Goal: Information Seeking & Learning: Learn about a topic

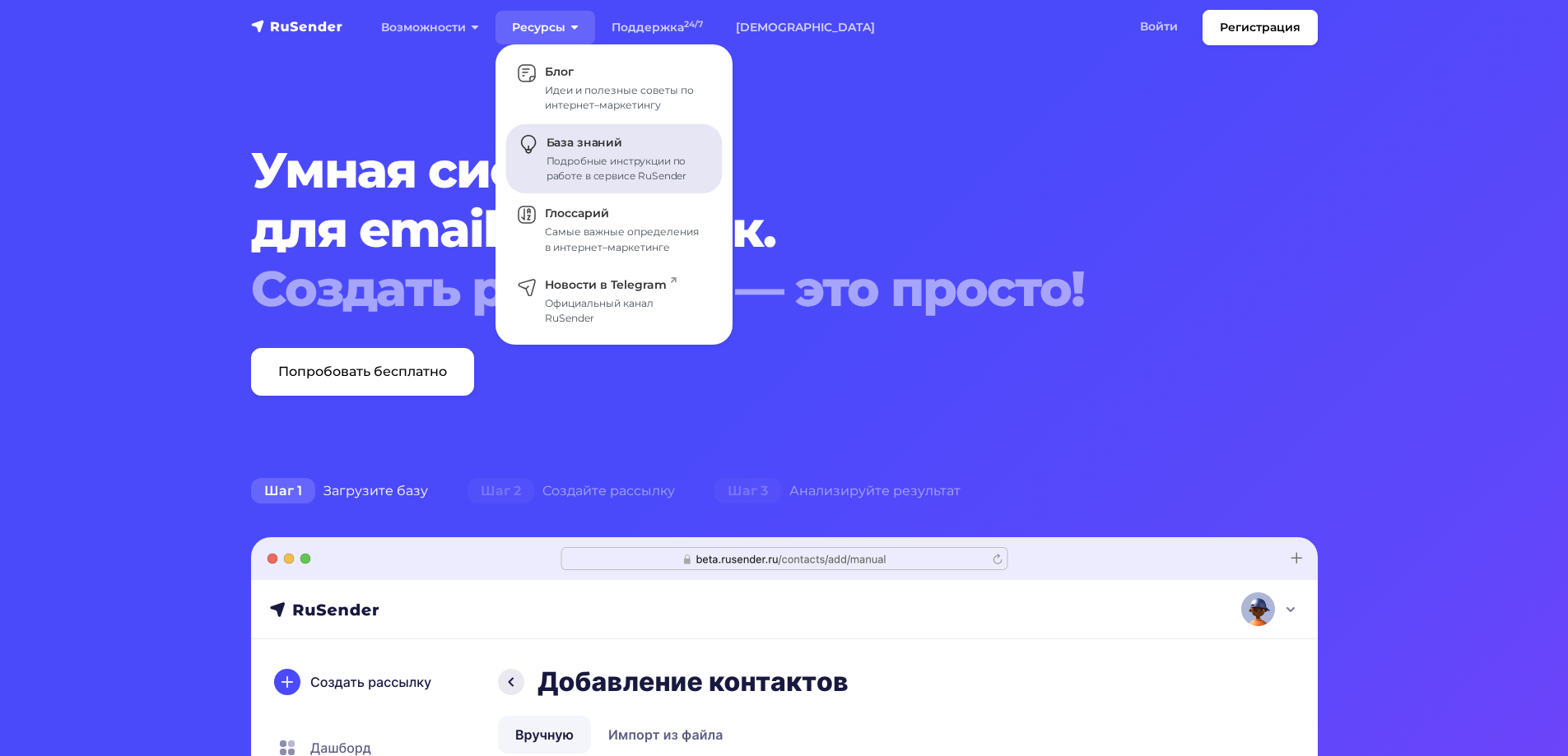
click at [574, 149] on span "База знаний" at bounding box center [583, 143] width 76 height 15
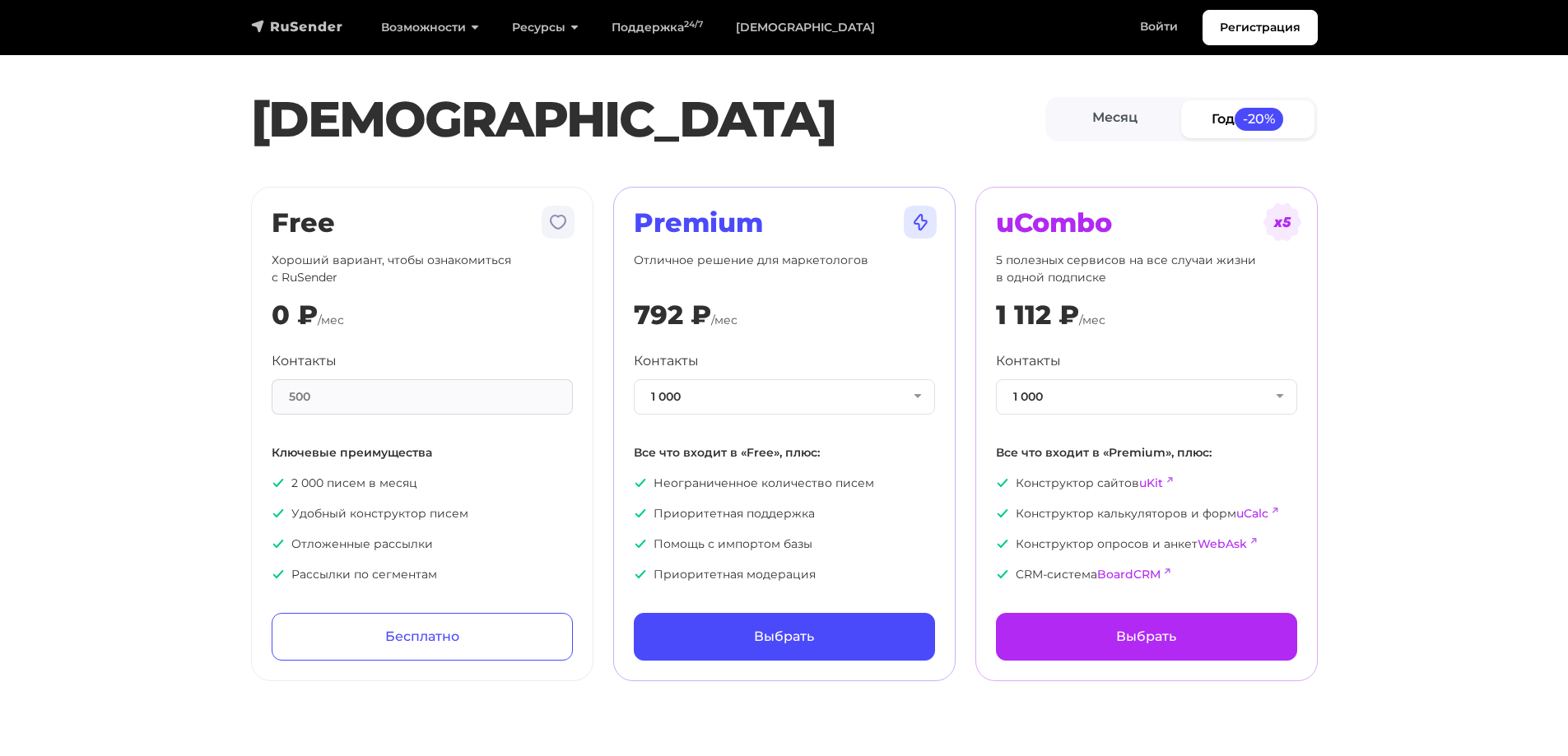
click at [302, 29] on img "navbar" at bounding box center [297, 26] width 92 height 17
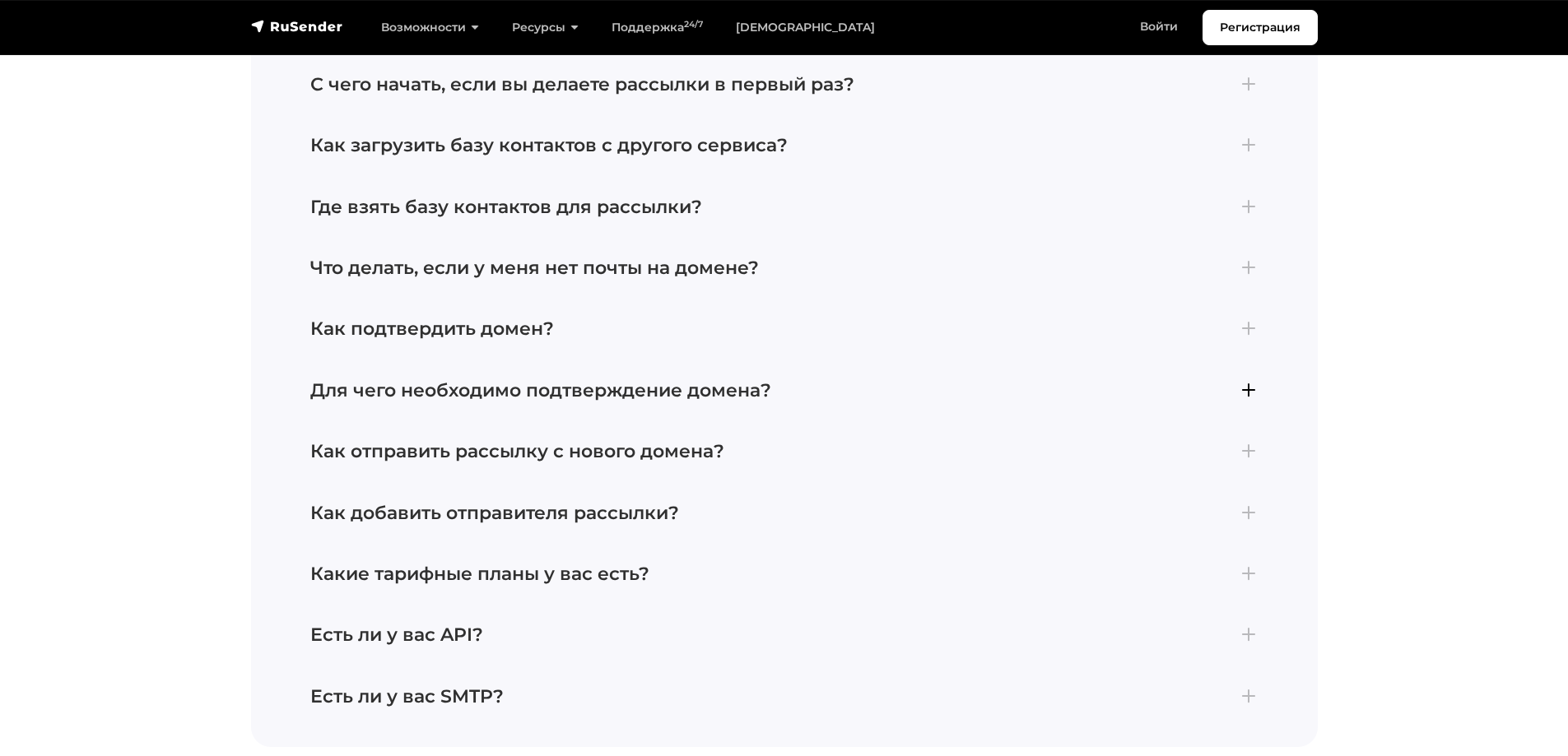
scroll to position [7160, 0]
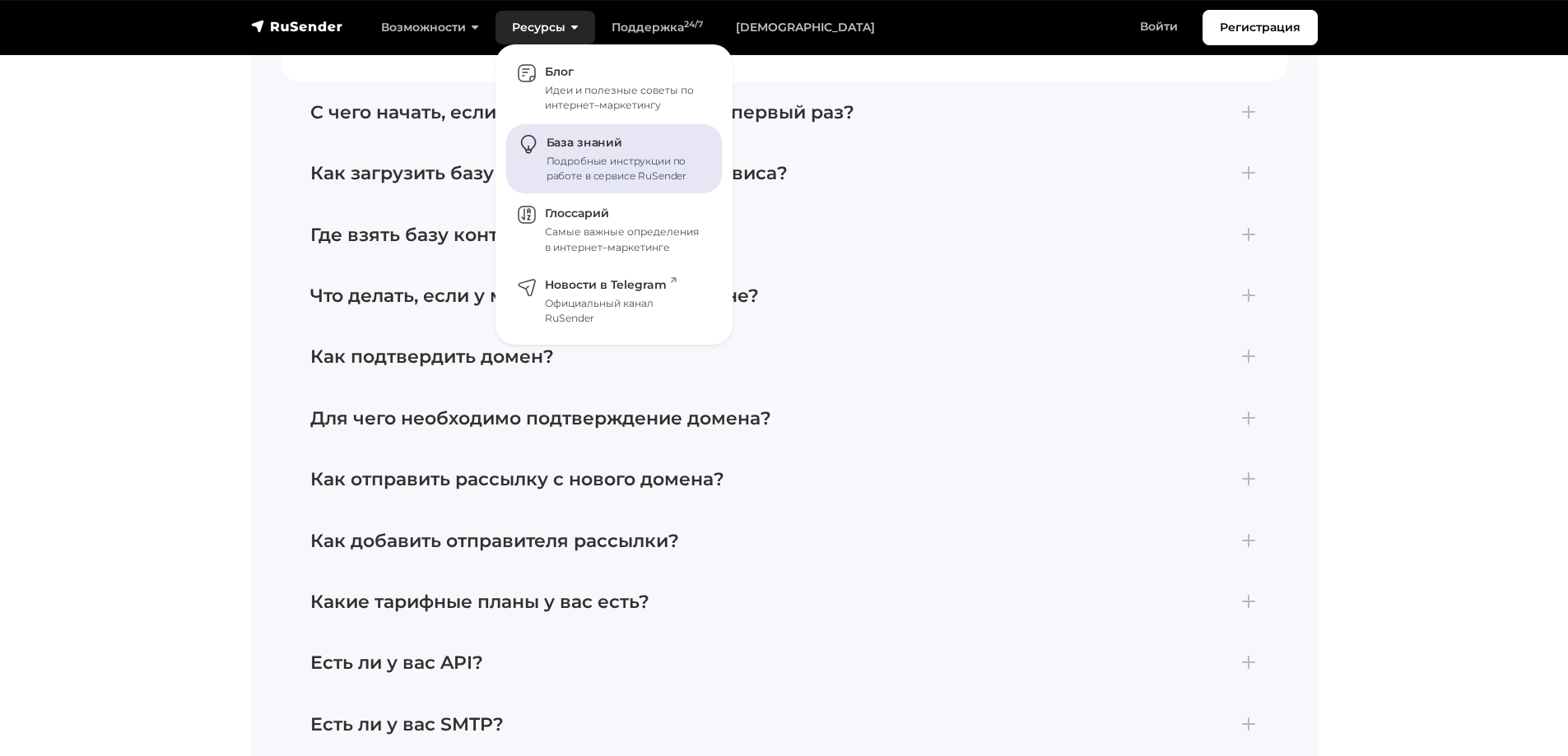
click at [588, 141] on span "База знаний" at bounding box center [583, 143] width 76 height 15
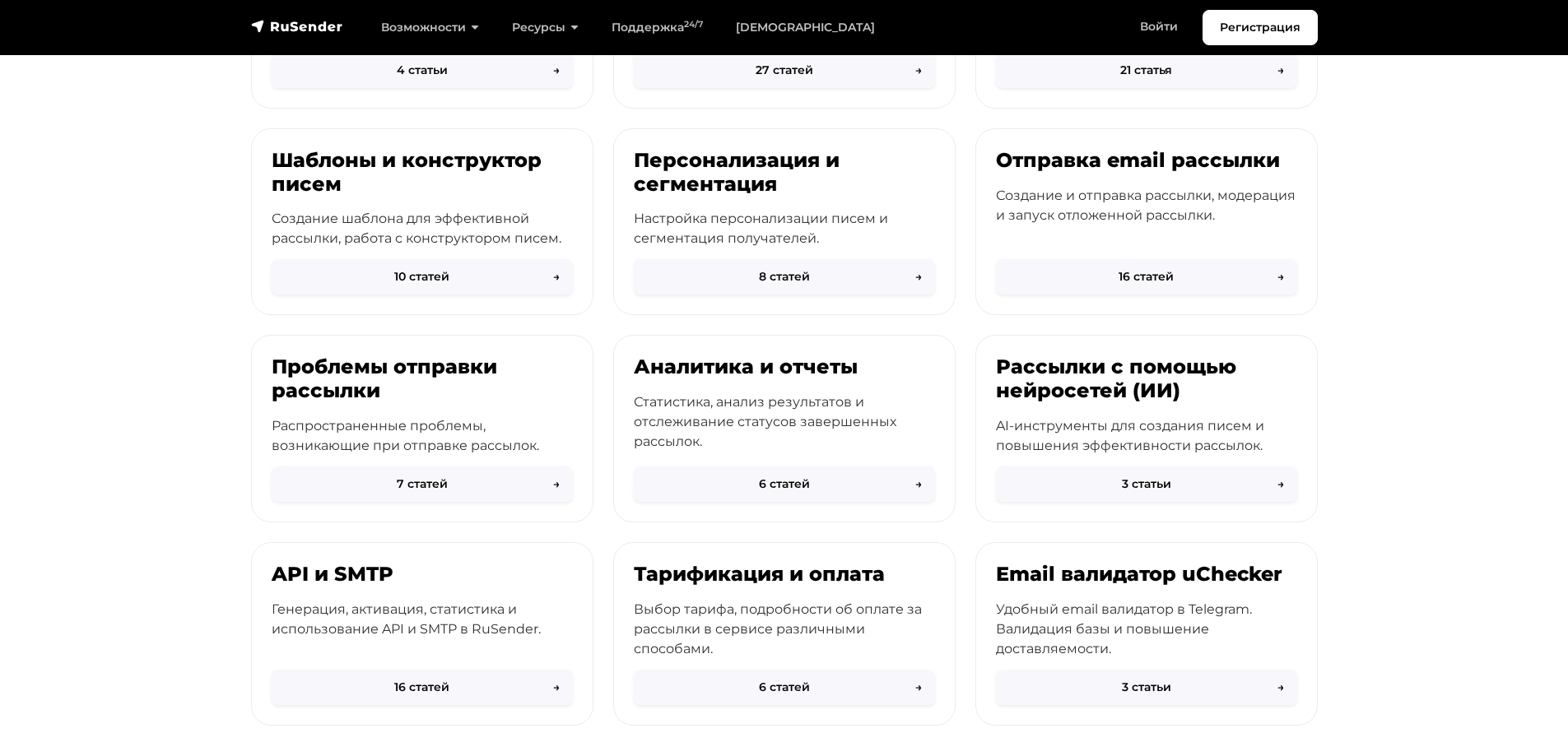
scroll to position [412, 0]
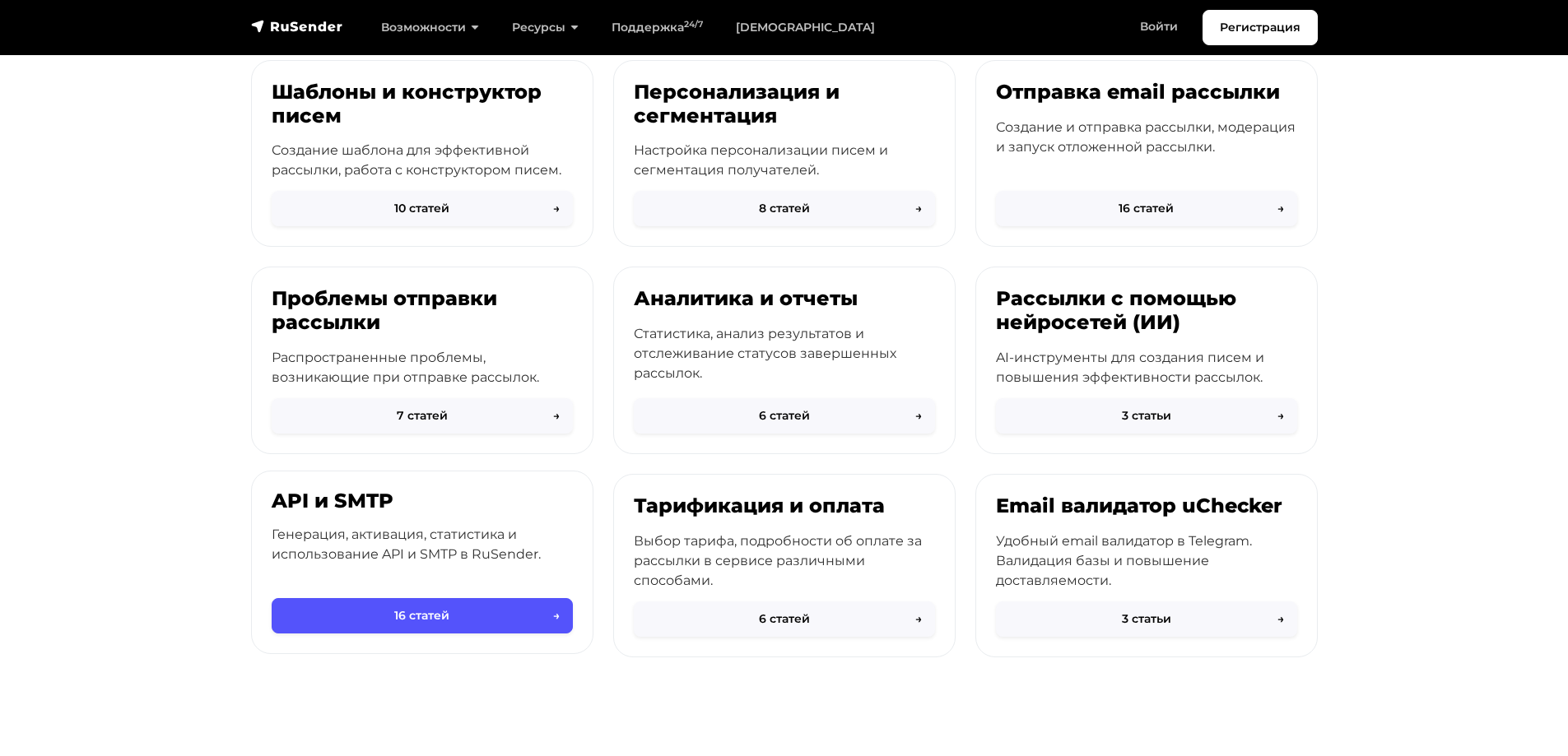
click at [405, 615] on button "16 статей →" at bounding box center [422, 616] width 302 height 36
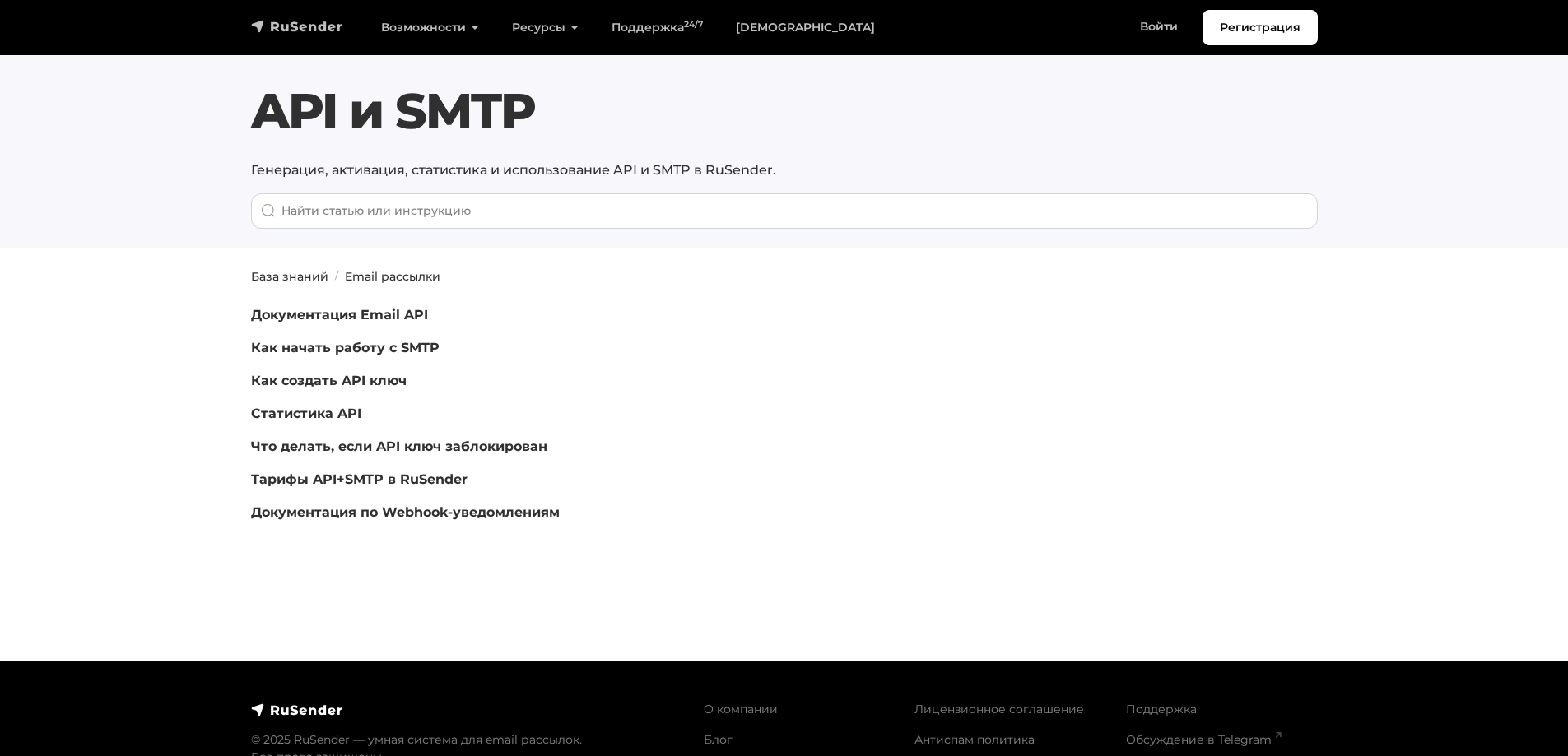
click at [307, 33] on img "navbar" at bounding box center [297, 26] width 92 height 17
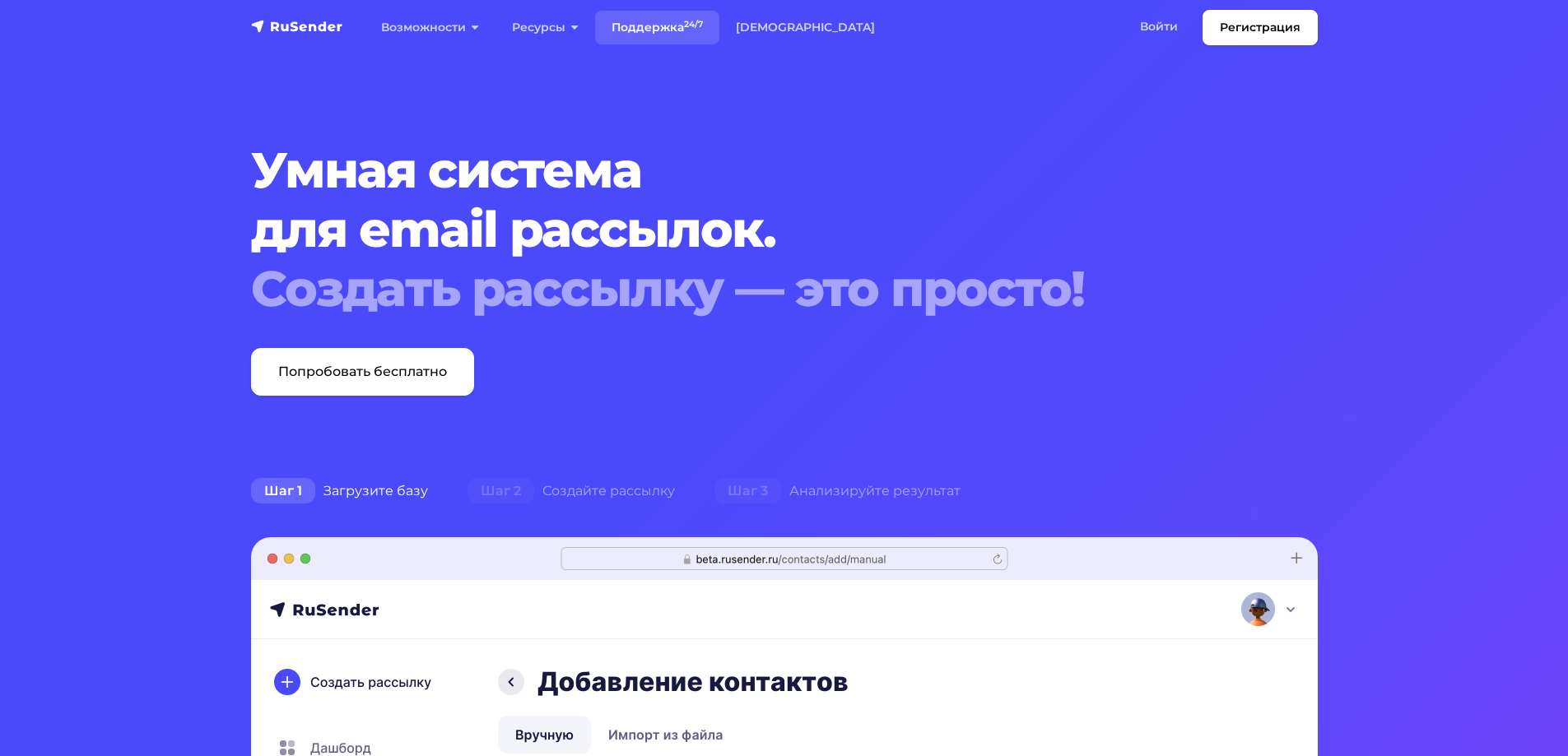
click at [663, 28] on link "Поддержка 24/7" at bounding box center [657, 28] width 125 height 34
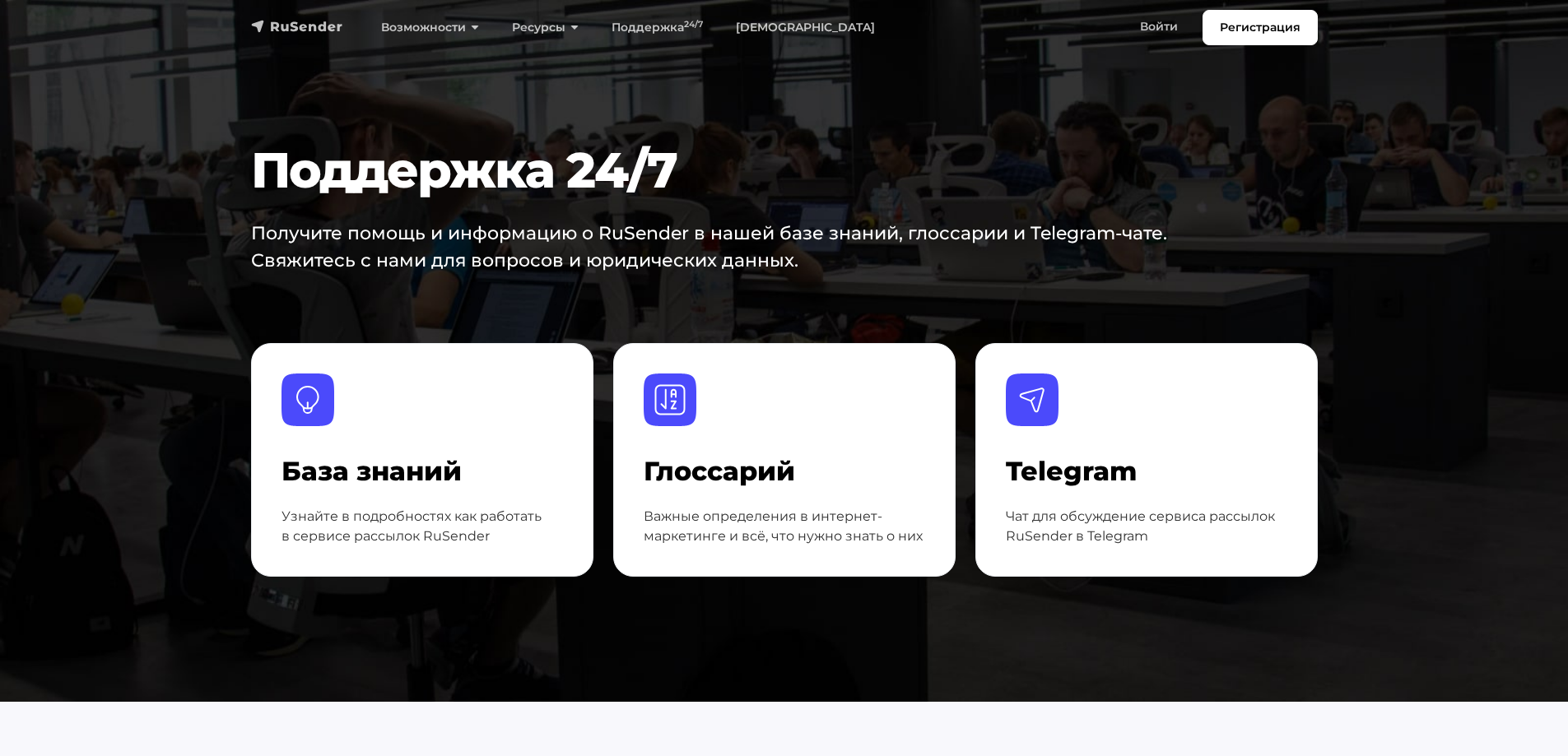
click at [314, 31] on img "navbar" at bounding box center [297, 26] width 92 height 17
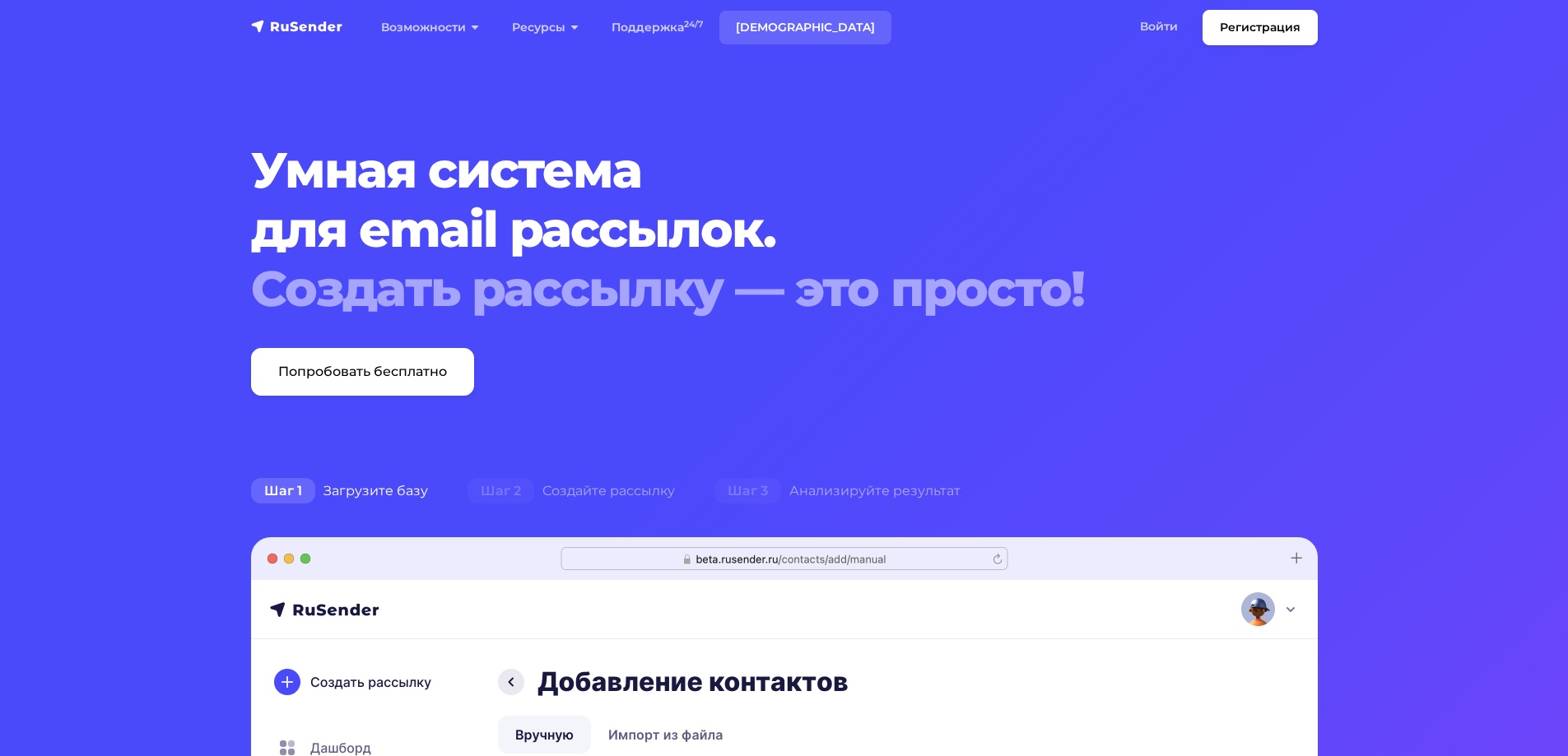
click at [773, 12] on link "[DEMOGRAPHIC_DATA]" at bounding box center [805, 28] width 172 height 34
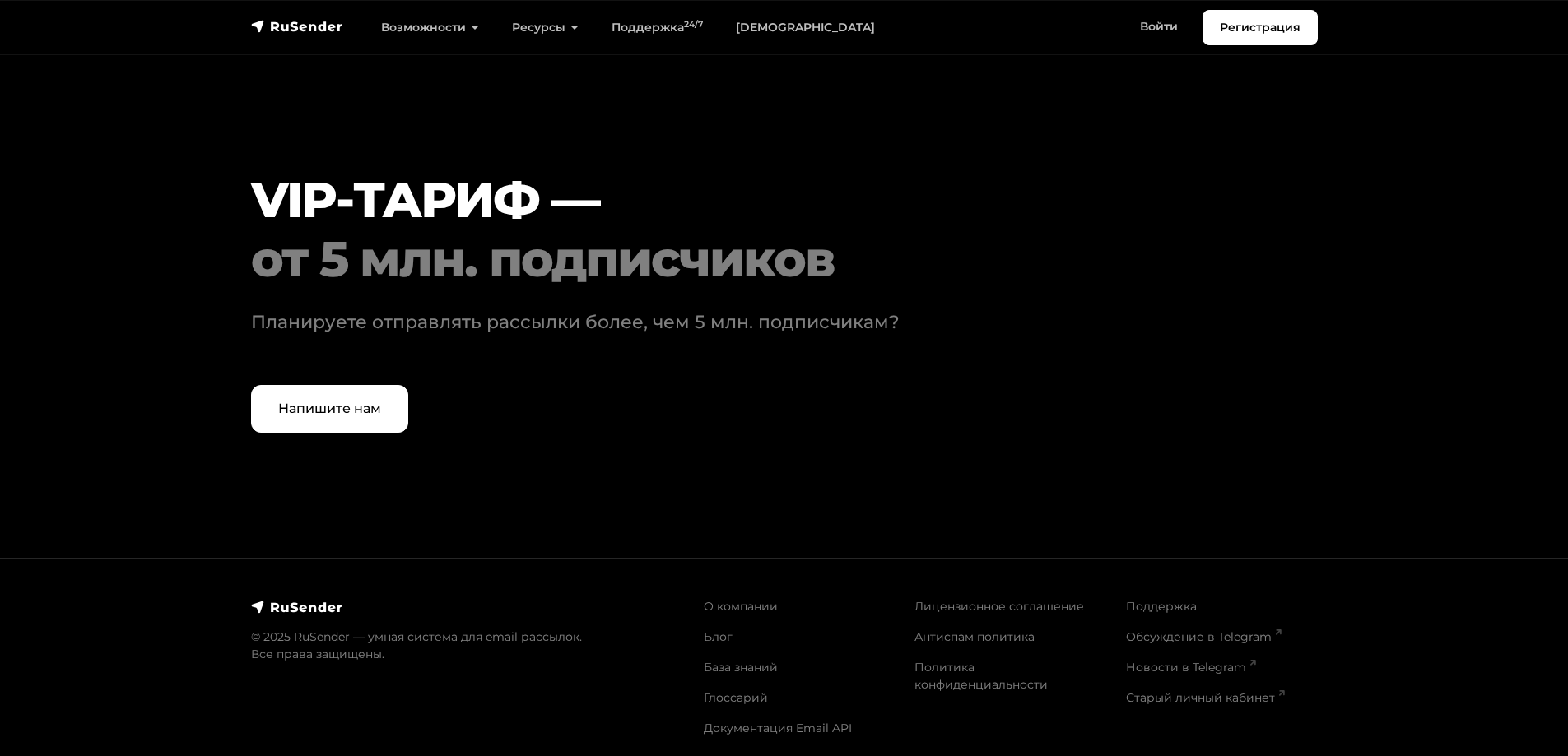
scroll to position [5050, 0]
